Goal: Complete application form

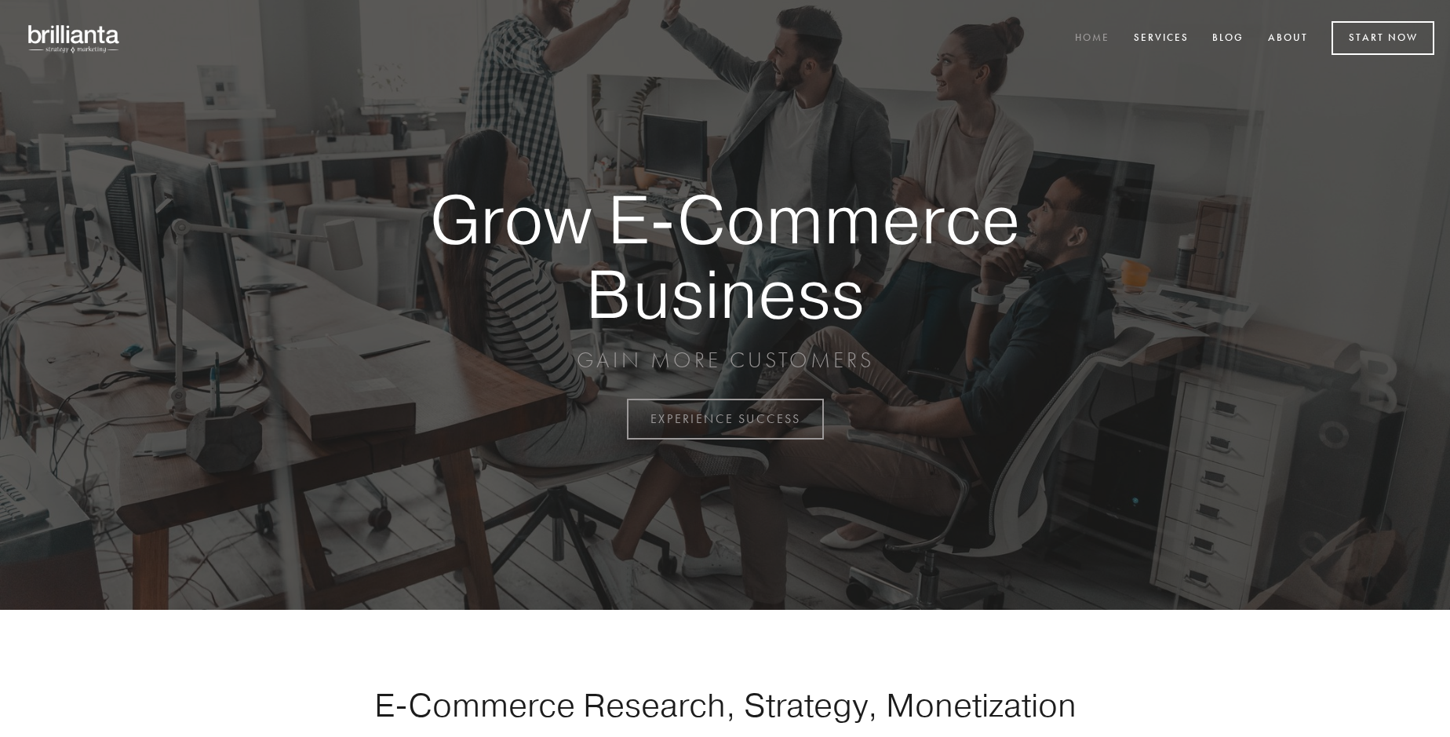
scroll to position [4113, 0]
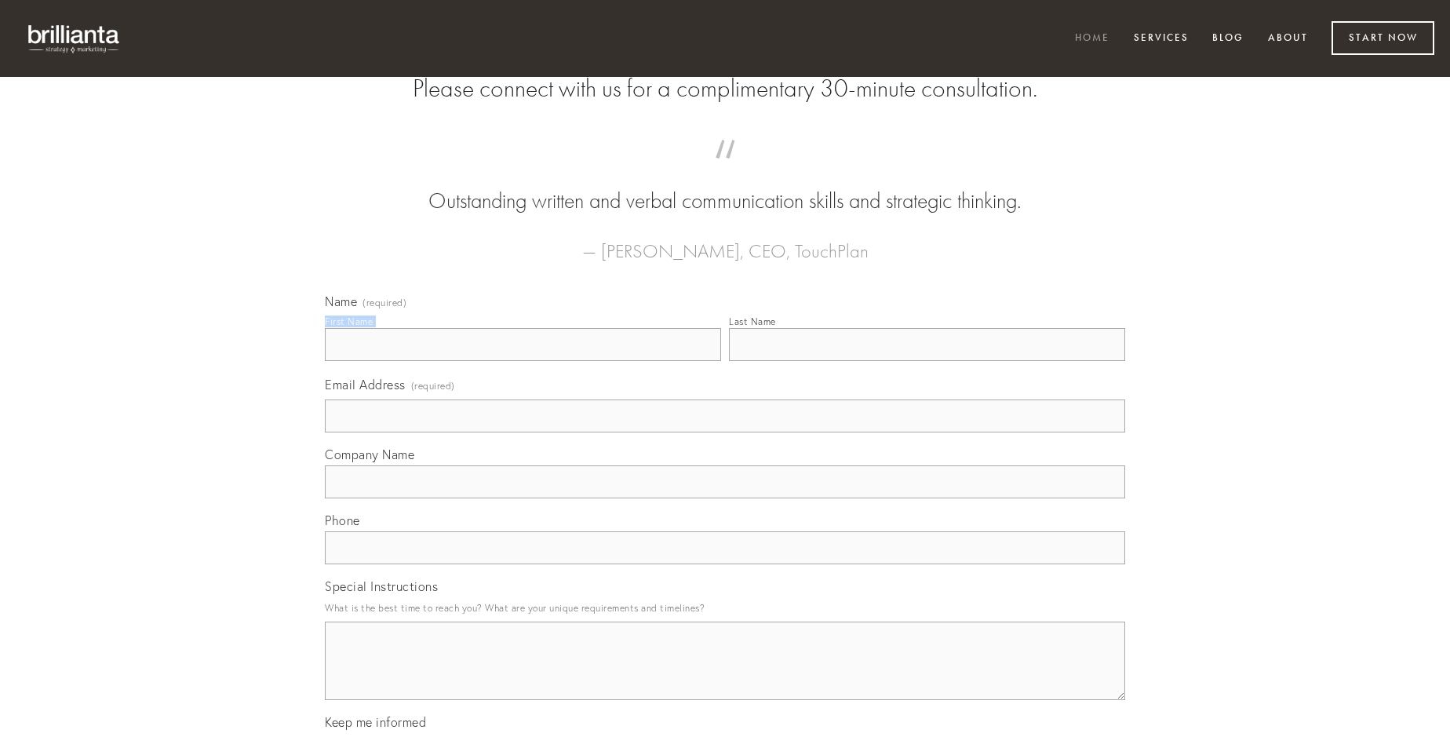
type input "[PERSON_NAME]"
click at [927, 361] on input "Last Name" at bounding box center [927, 344] width 396 height 33
type input "[PERSON_NAME]"
click at [725, 432] on input "Email Address (required)" at bounding box center [725, 415] width 800 height 33
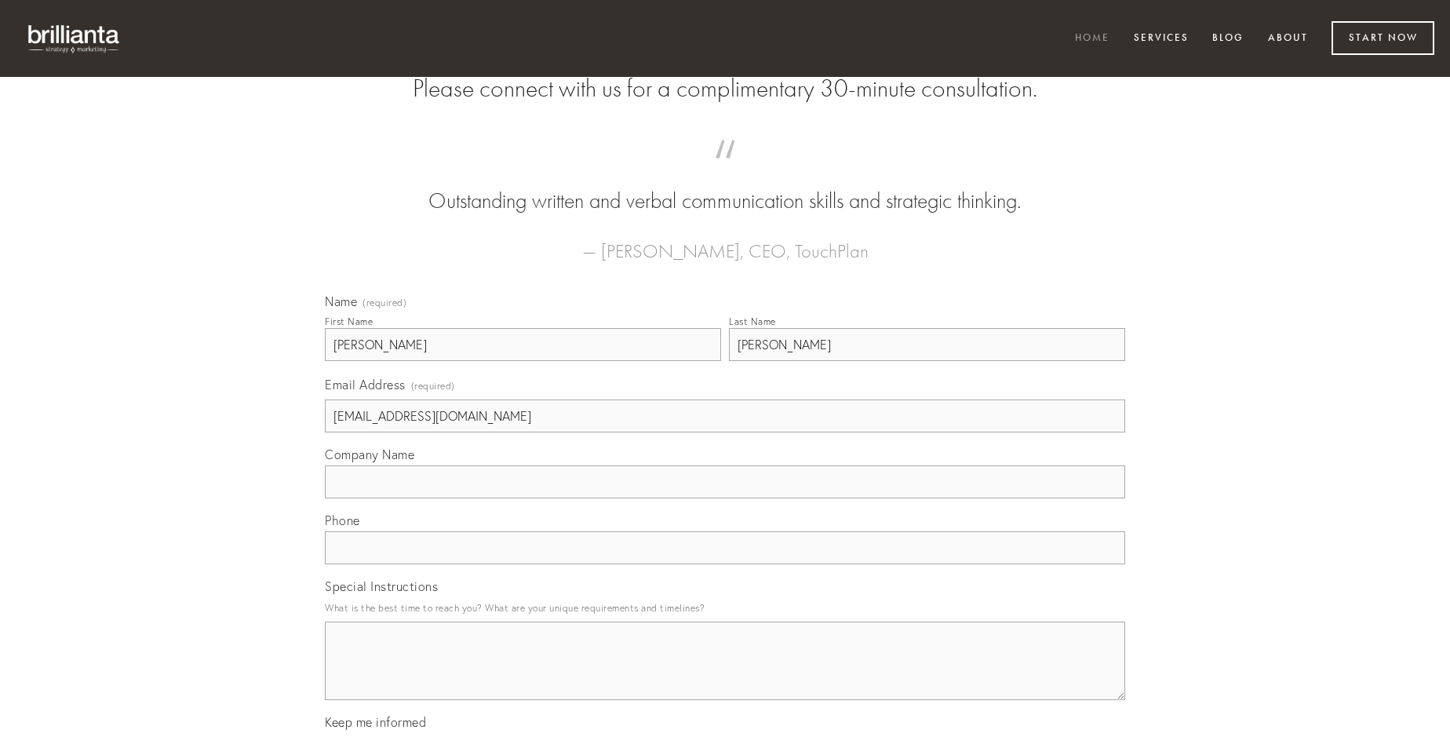
type input "[EMAIL_ADDRESS][DOMAIN_NAME]"
click at [725, 498] on input "Company Name" at bounding box center [725, 481] width 800 height 33
type input "aranea"
click at [725, 564] on input "text" at bounding box center [725, 547] width 800 height 33
click at [725, 675] on textarea "Special Instructions" at bounding box center [725, 660] width 800 height 78
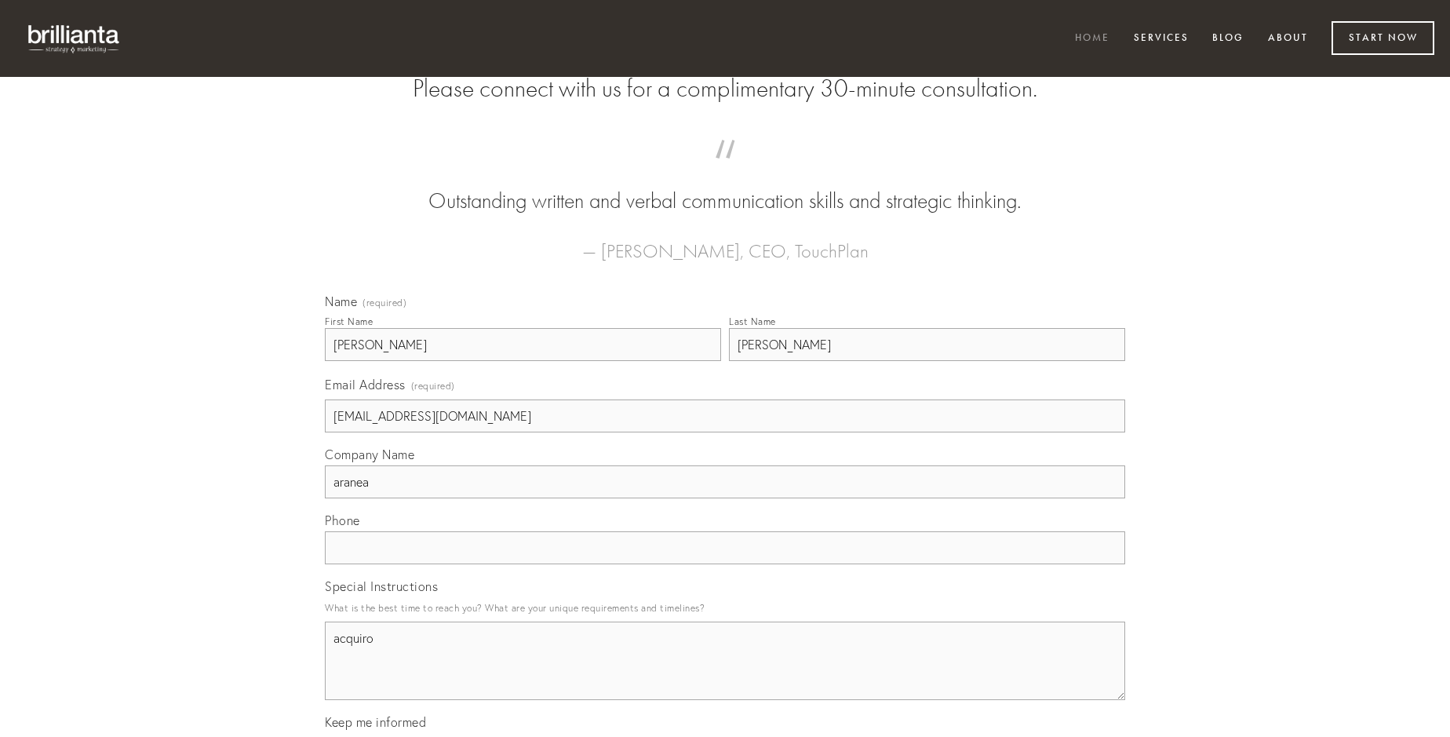
type textarea "acquiro"
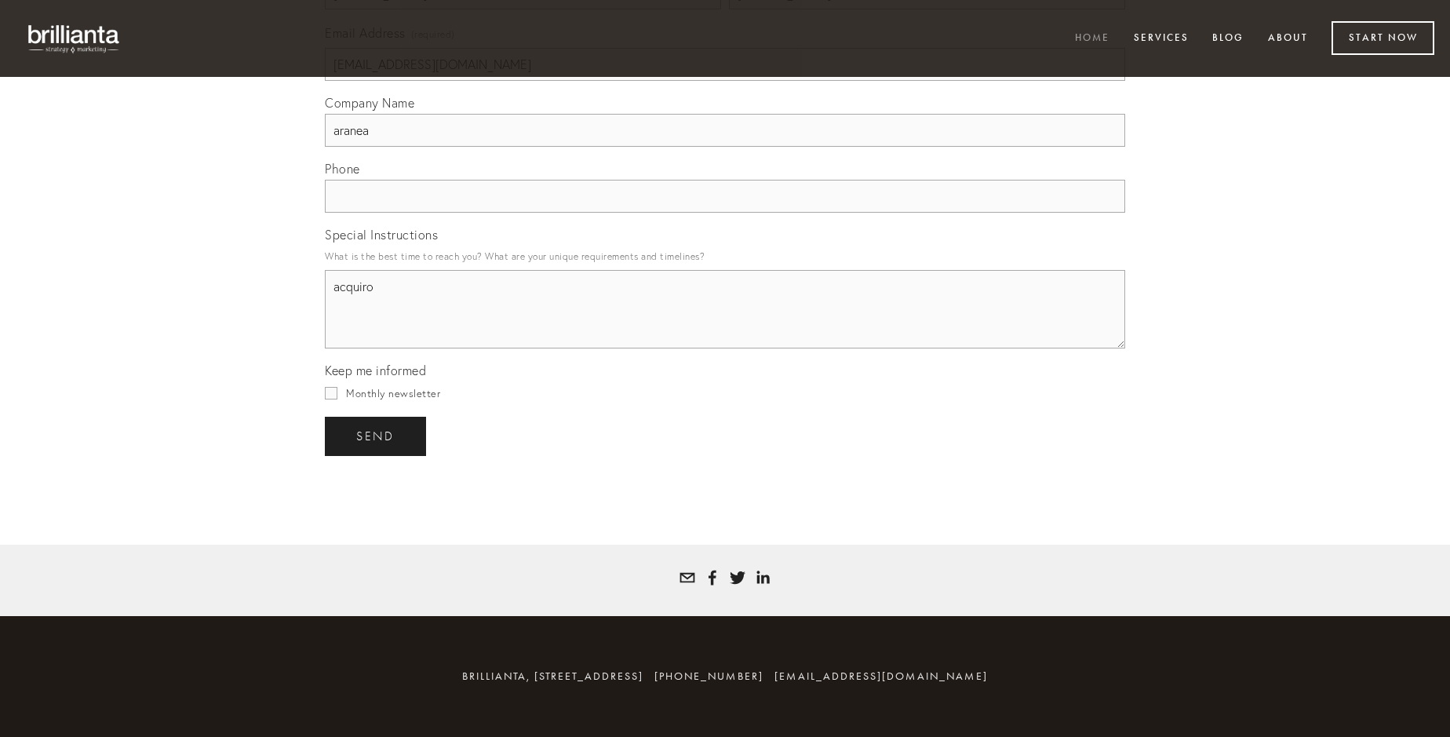
click at [377, 435] on span "send" at bounding box center [375, 436] width 38 height 14
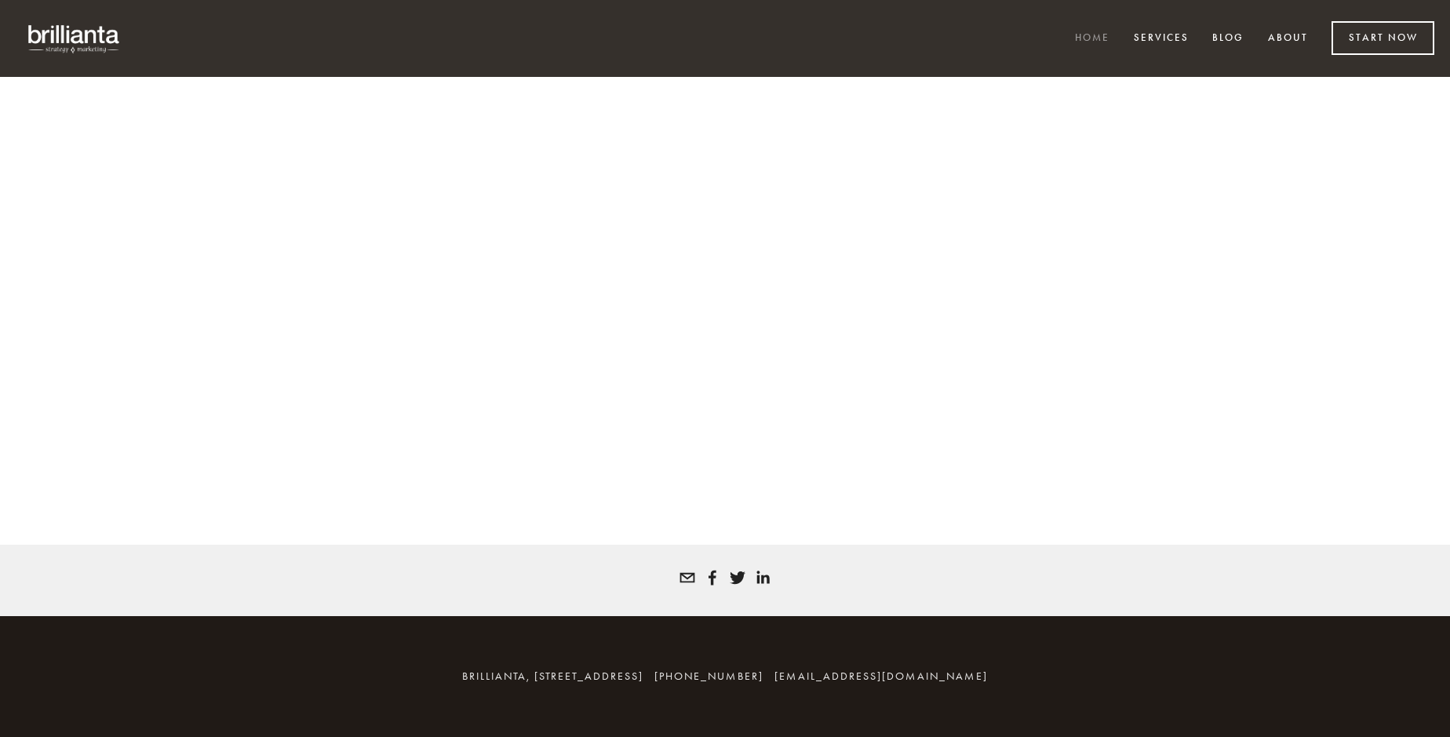
scroll to position [4091, 0]
